Goal: Transaction & Acquisition: Purchase product/service

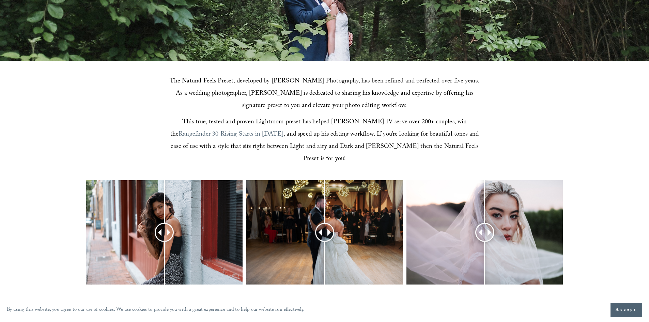
scroll to position [238, 0]
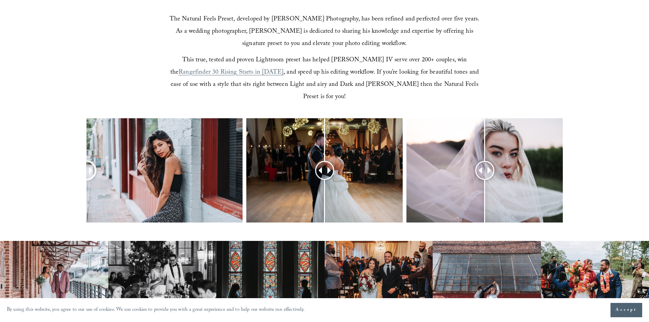
drag, startPoint x: 170, startPoint y: 162, endPoint x: 18, endPoint y: 163, distance: 151.9
click at [18, 163] on div at bounding box center [324, 179] width 649 height 122
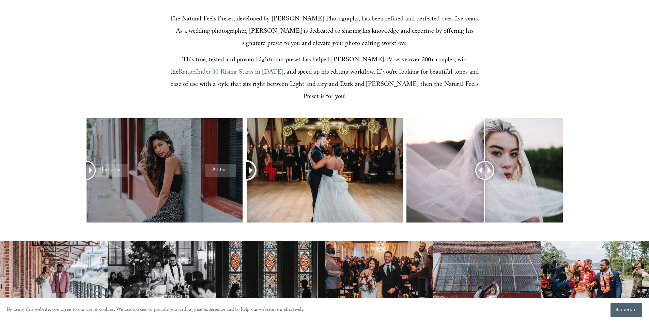
drag, startPoint x: 325, startPoint y: 158, endPoint x: 178, endPoint y: 139, distance: 148.4
click at [178, 139] on div at bounding box center [324, 179] width 649 height 122
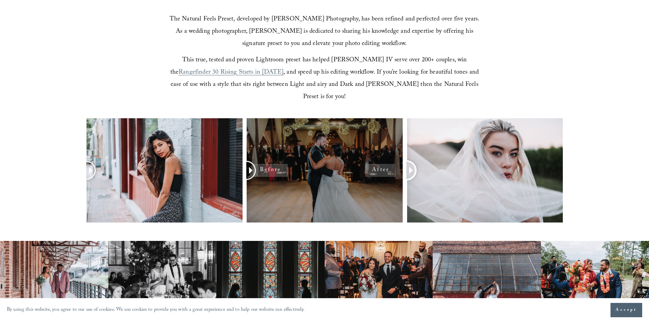
drag, startPoint x: 478, startPoint y: 159, endPoint x: 292, endPoint y: 158, distance: 186.0
click at [292, 158] on div at bounding box center [324, 179] width 649 height 122
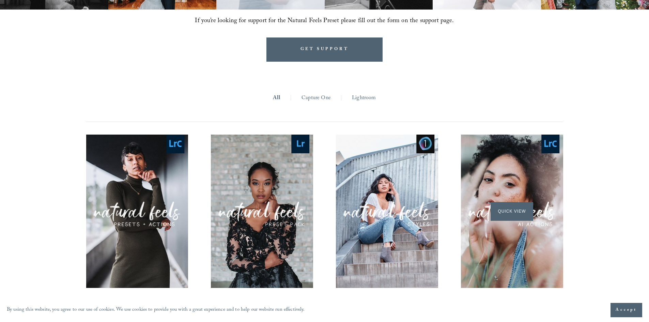
scroll to position [735, 0]
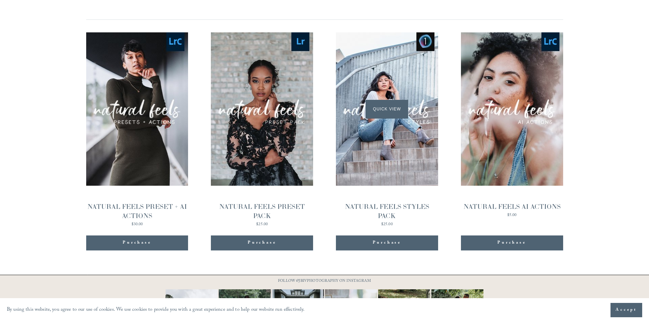
click at [378, 85] on div "Quick View" at bounding box center [387, 108] width 102 height 153
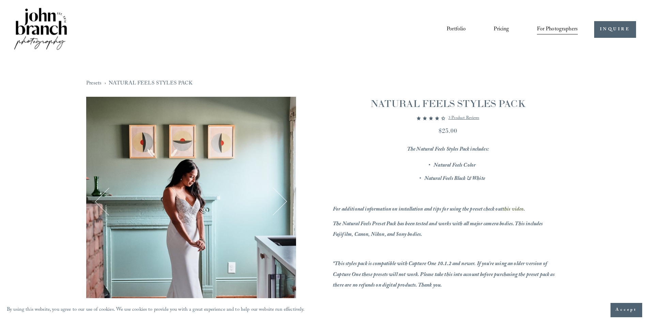
scroll to position [136, 0]
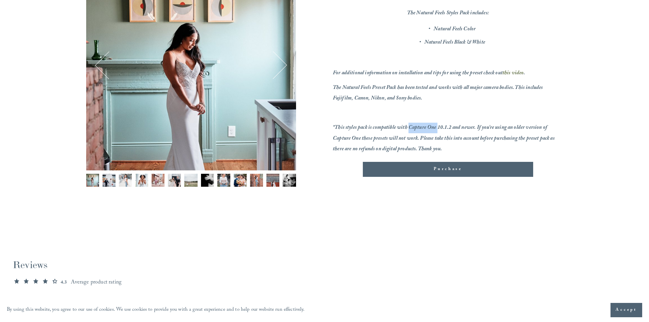
drag, startPoint x: 410, startPoint y: 128, endPoint x: 438, endPoint y: 126, distance: 29.0
click at [438, 126] on em "*This styles pack is compatible with Capture One 10.1.2 and newer. If you’re us…" at bounding box center [444, 138] width 223 height 30
copy em "Capture One"
